Goal: Task Accomplishment & Management: Use online tool/utility

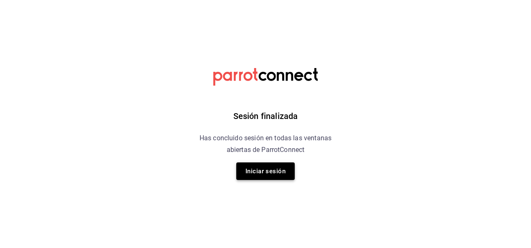
click at [276, 170] on button "Iniciar sesión" at bounding box center [265, 172] width 58 height 18
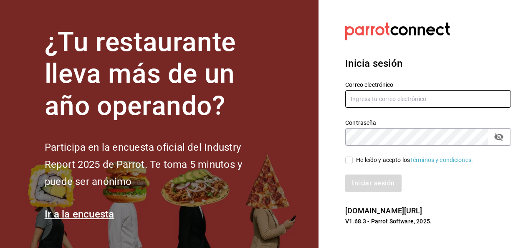
type input "[PERSON_NAME][EMAIL_ADDRESS][PERSON_NAME][DOMAIN_NAME]"
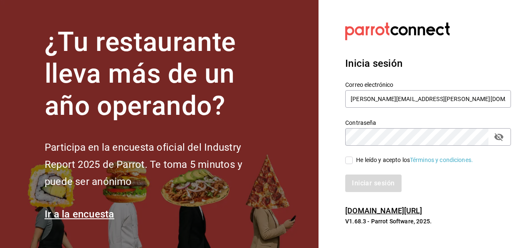
click at [348, 157] on input "He leído y acepto los Términos y condiciones." at bounding box center [350, 161] width 8 height 8
checkbox input "true"
click at [372, 184] on button "Iniciar sesión" at bounding box center [374, 184] width 57 height 18
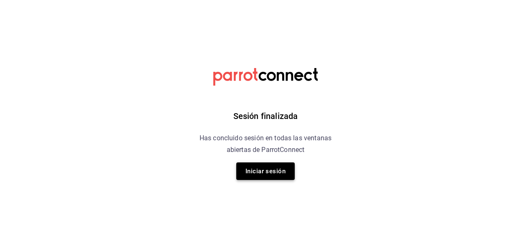
click at [270, 170] on button "Iniciar sesión" at bounding box center [265, 172] width 58 height 18
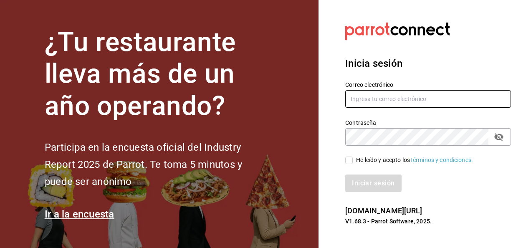
type input "[PERSON_NAME][EMAIL_ADDRESS][PERSON_NAME][DOMAIN_NAME]"
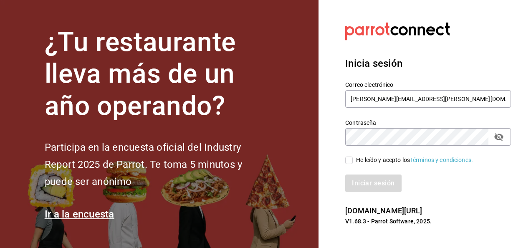
click at [348, 162] on input "He leído y acepto los Términos y condiciones." at bounding box center [350, 161] width 8 height 8
checkbox input "true"
click at [365, 184] on button "Iniciar sesión" at bounding box center [374, 184] width 57 height 18
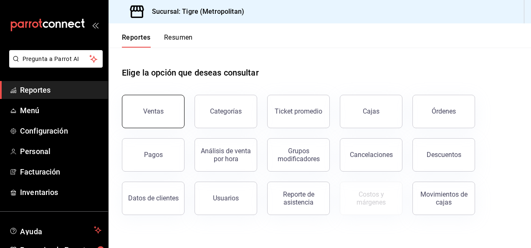
click at [159, 95] on div "Ventas" at bounding box center [148, 106] width 73 height 43
click at [163, 120] on button "Ventas" at bounding box center [153, 111] width 63 height 33
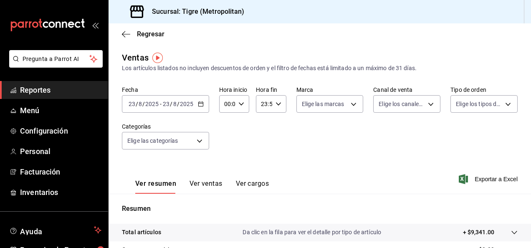
click at [205, 105] on div "2025-08-23 23 / 8 / 2025 - 2025-08-23 23 / 8 / 2025" at bounding box center [165, 104] width 87 height 18
click at [242, 132] on div "Fecha 2025-08-23 23 / 8 / 2025 - 2025-08-23 23 / 8 / 2025 Hora inicio 00:00 Hor…" at bounding box center [320, 123] width 396 height 74
click at [224, 98] on input "00:00" at bounding box center [227, 104] width 16 height 17
click at [226, 132] on button "00" at bounding box center [226, 125] width 12 height 17
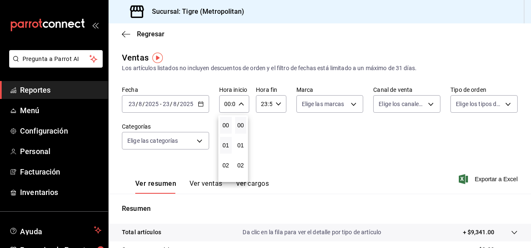
click at [227, 153] on button "01" at bounding box center [226, 145] width 12 height 17
type input "01:00"
click at [227, 153] on button "05" at bounding box center [226, 158] width 12 height 17
type input "05:00"
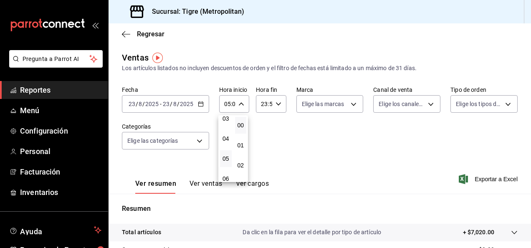
click at [372, 143] on div at bounding box center [265, 124] width 531 height 248
click at [488, 181] on span "Exportar a Excel" at bounding box center [489, 179] width 57 height 10
click at [253, 153] on div "Fecha 2025-08-23 23 / 8 / 2025 - 2025-08-23 23 / 8 / 2025 Hora inicio 05:00 Hor…" at bounding box center [320, 123] width 396 height 74
